Goal: Information Seeking & Learning: Learn about a topic

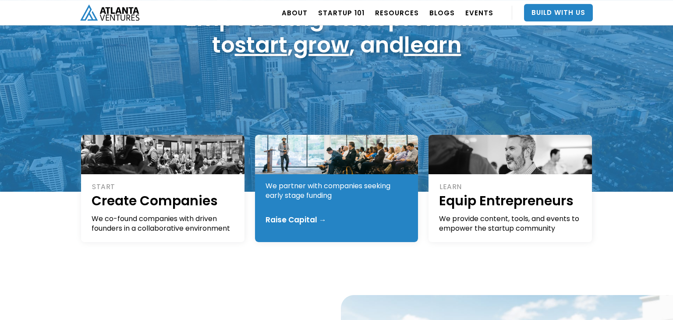
scroll to position [106, 0]
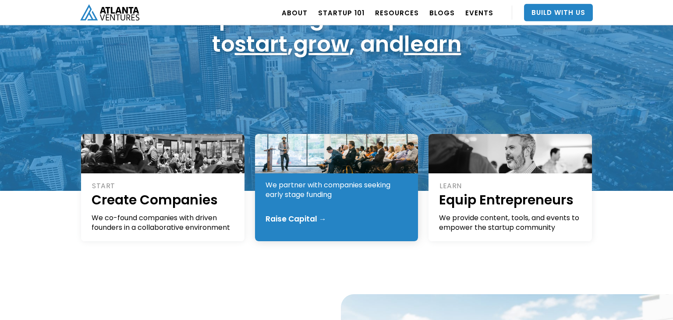
click at [334, 190] on div "We partner with companies seeking early stage funding" at bounding box center [337, 190] width 143 height 19
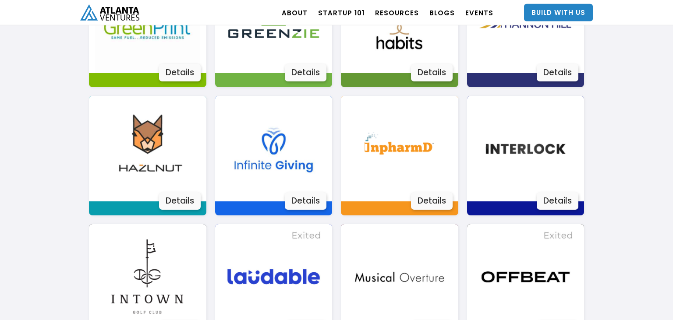
scroll to position [1080, 0]
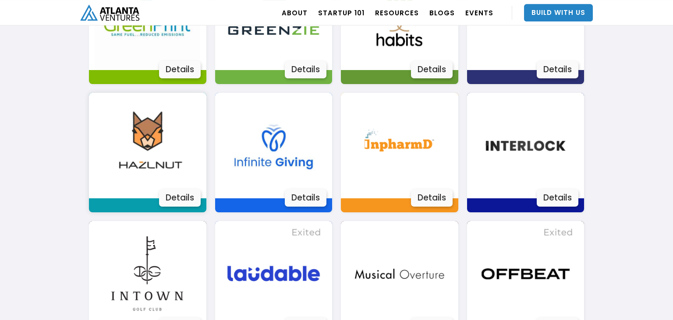
click at [177, 178] on img at bounding box center [148, 146] width 106 height 106
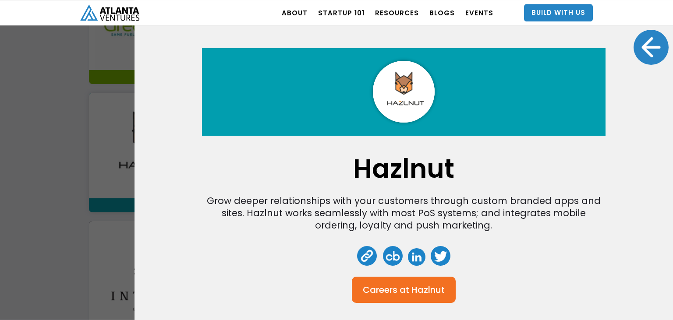
click at [652, 56] on div at bounding box center [651, 47] width 35 height 35
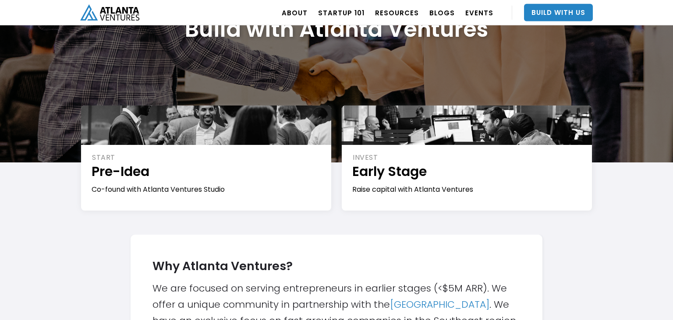
scroll to position [86, 0]
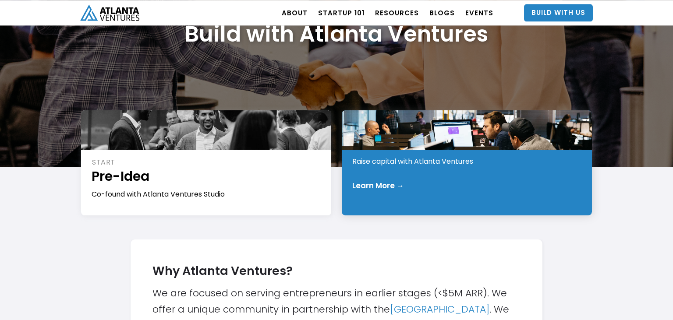
click at [411, 164] on div "Raise capital with Atlanta Ventures" at bounding box center [467, 162] width 230 height 10
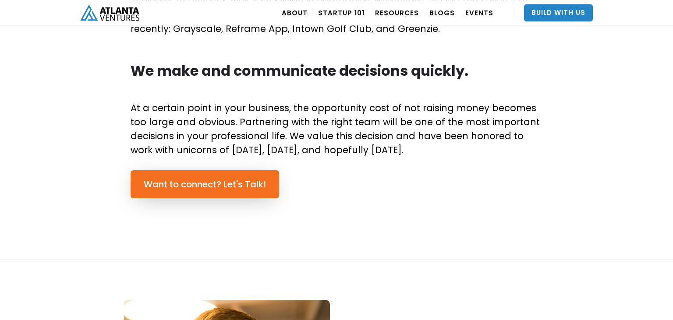
scroll to position [602, 0]
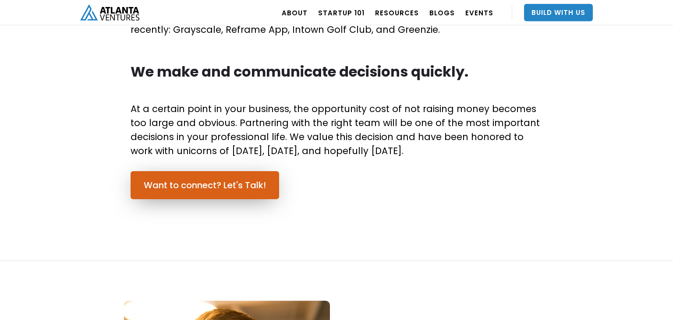
click at [210, 194] on link "Want to connect? Let's Talk!" at bounding box center [205, 185] width 149 height 28
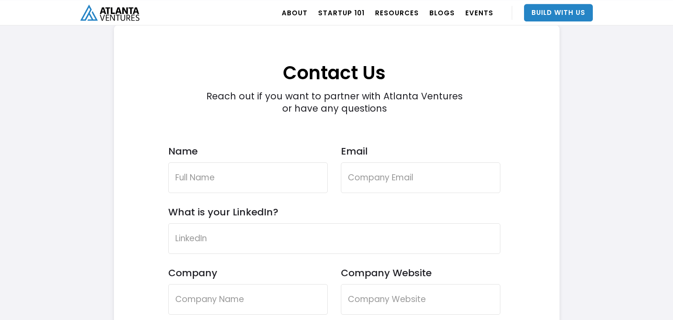
scroll to position [2532, 0]
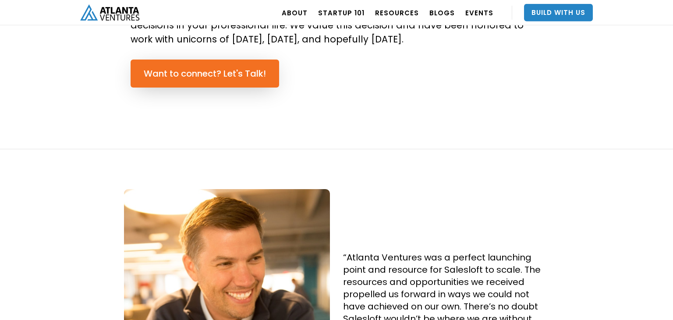
scroll to position [713, 0]
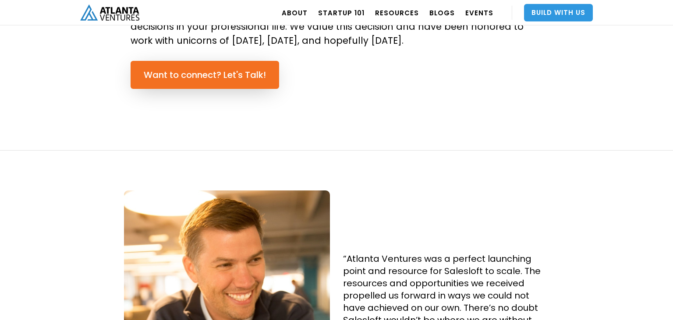
click at [545, 13] on link "Build With Us" at bounding box center [558, 13] width 69 height 18
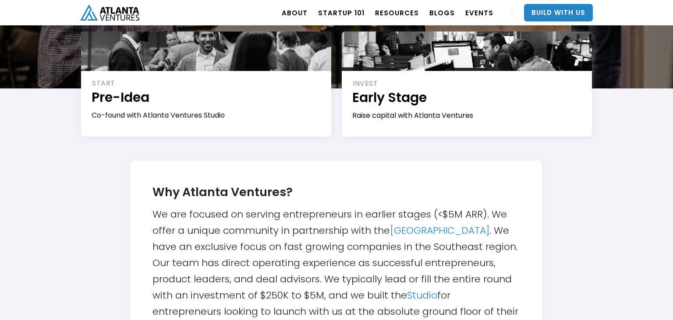
scroll to position [195, 0]
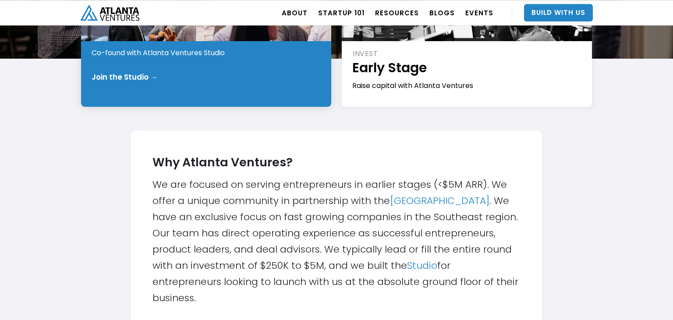
click at [230, 63] on div "START Pre-Idea Co-found with Atlanta Ventures Studio Join the Studio →" at bounding box center [206, 54] width 250 height 105
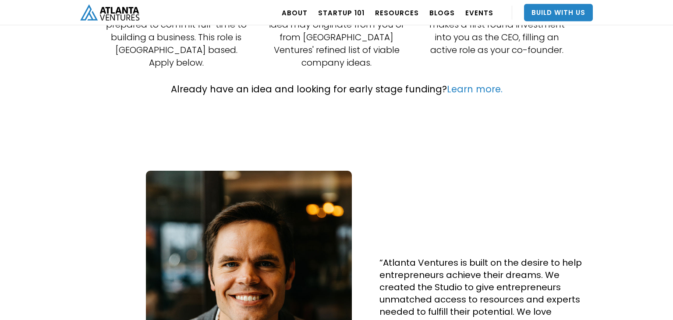
scroll to position [335, 0]
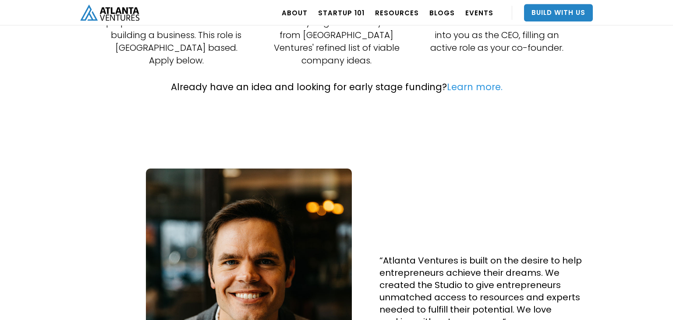
click at [478, 81] on link "Learn more." at bounding box center [475, 87] width 56 height 13
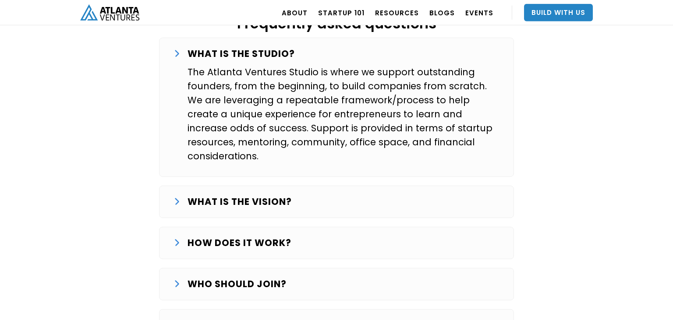
scroll to position [1465, 0]
click at [222, 195] on strong "WHAT IS THE VISION?" at bounding box center [240, 201] width 104 height 13
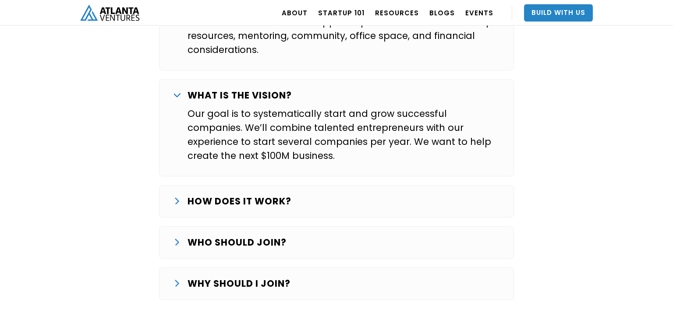
scroll to position [1574, 0]
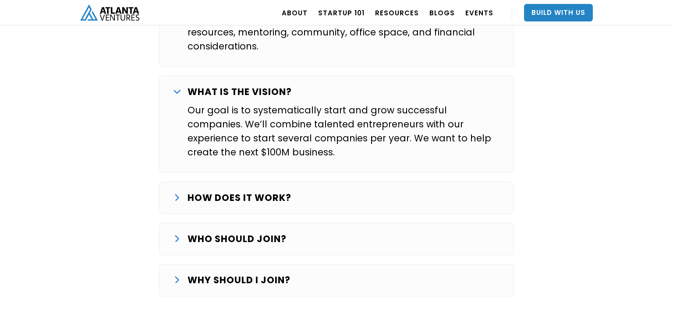
click at [222, 192] on strong "HOW DOES IT WORK?" at bounding box center [240, 198] width 104 height 13
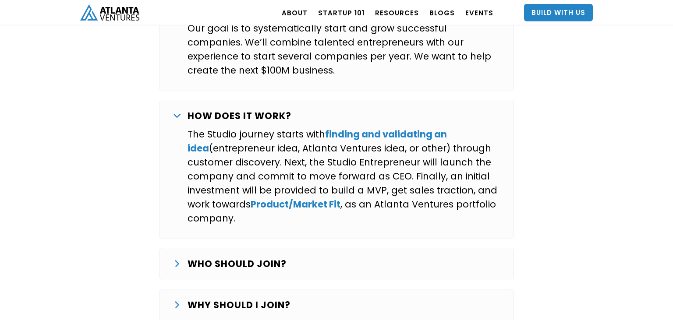
scroll to position [1659, 0]
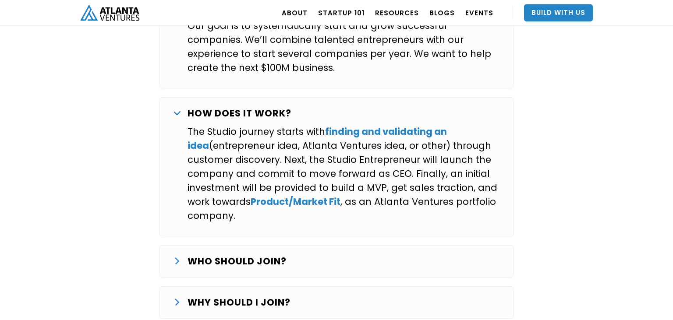
click at [237, 255] on p "WHO SHOULD JOIN?" at bounding box center [237, 262] width 99 height 14
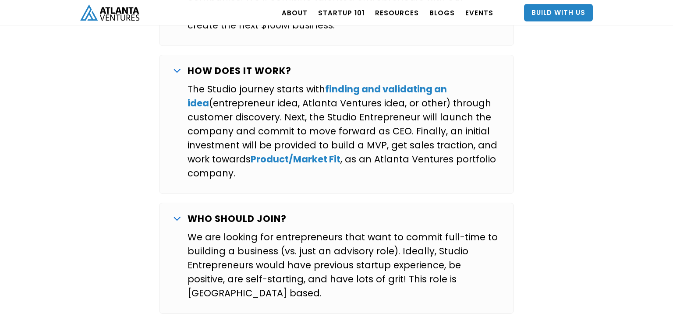
scroll to position [1710, 0]
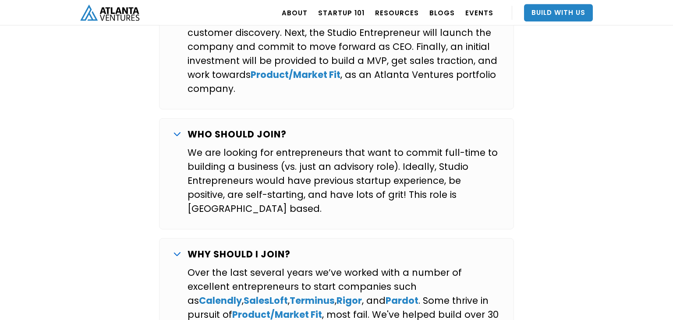
scroll to position [1789, 0]
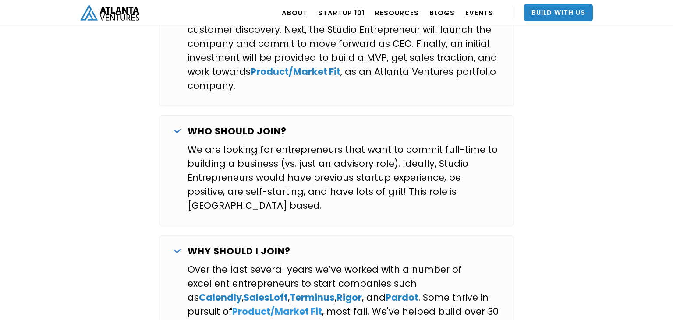
click at [322, 305] on strong "Product/Market Fit" at bounding box center [277, 311] width 90 height 13
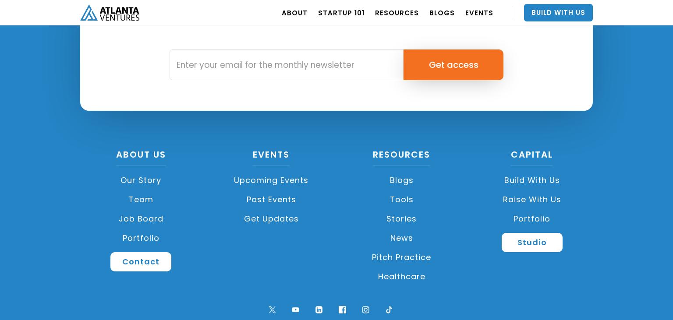
scroll to position [1616, 0]
